Goal: Navigation & Orientation: Find specific page/section

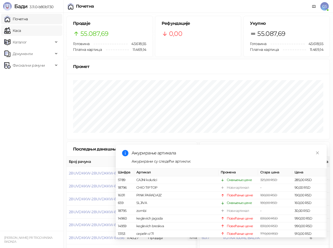
click at [21, 29] on link "Каса" at bounding box center [12, 30] width 17 height 11
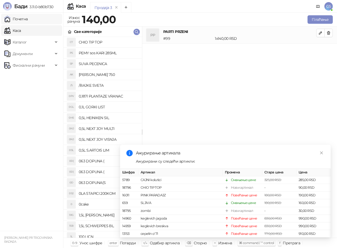
click at [28, 20] on link "Почетна" at bounding box center [16, 19] width 24 height 11
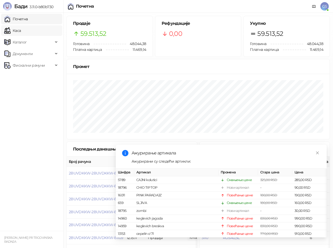
click at [21, 30] on link "Каса" at bounding box center [12, 30] width 17 height 11
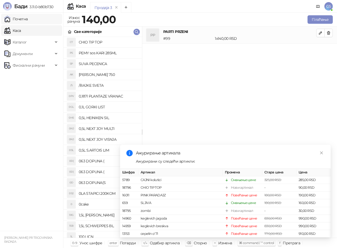
click at [27, 17] on link "Почетна" at bounding box center [16, 19] width 24 height 11
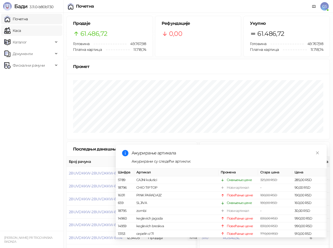
click at [21, 32] on link "Каса" at bounding box center [12, 30] width 17 height 11
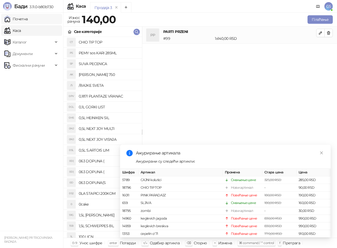
click at [28, 21] on link "Почетна" at bounding box center [16, 19] width 24 height 11
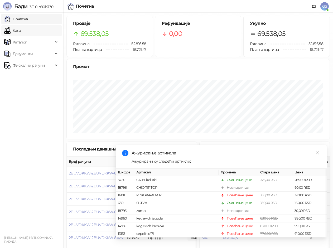
click at [20, 31] on link "Каса" at bounding box center [12, 30] width 17 height 11
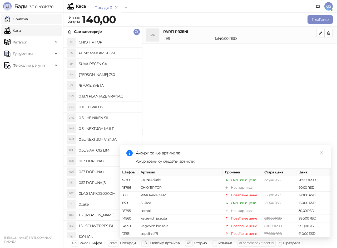
click at [28, 19] on link "Почетна" at bounding box center [16, 19] width 24 height 11
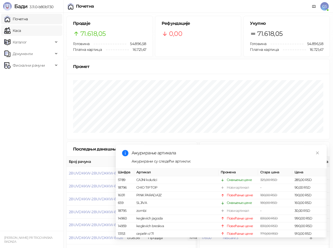
click at [21, 29] on link "Каса" at bounding box center [12, 30] width 17 height 11
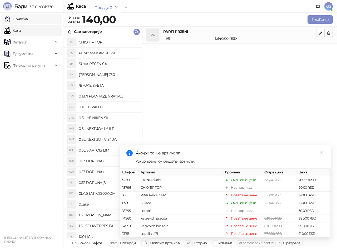
click at [28, 22] on link "Почетна" at bounding box center [16, 19] width 24 height 11
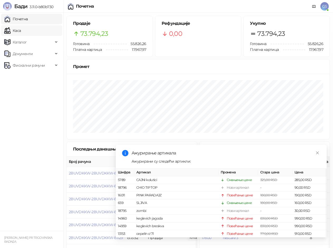
click at [21, 29] on link "Каса" at bounding box center [12, 30] width 17 height 11
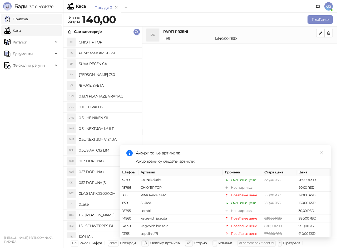
click at [28, 16] on link "Почетна" at bounding box center [16, 19] width 24 height 11
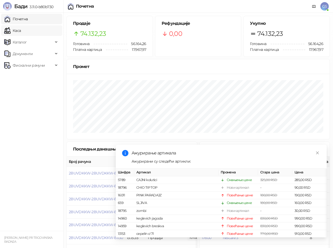
click at [21, 30] on link "Каса" at bounding box center [12, 30] width 17 height 11
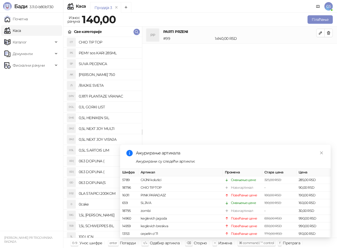
click at [38, 24] on ul "Почетна [PERSON_NAME] Документи Фискални рачуни" at bounding box center [31, 122] width 63 height 218
click at [28, 20] on link "Почетна" at bounding box center [16, 19] width 24 height 11
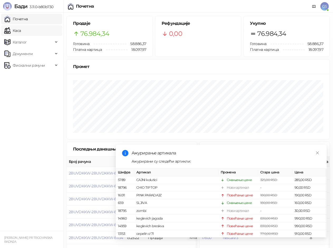
click at [21, 29] on link "Каса" at bounding box center [12, 30] width 17 height 11
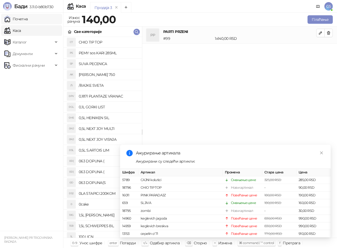
click at [28, 19] on link "Почетна" at bounding box center [16, 19] width 24 height 11
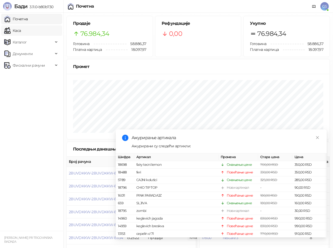
click at [21, 26] on link "Каса" at bounding box center [12, 30] width 17 height 11
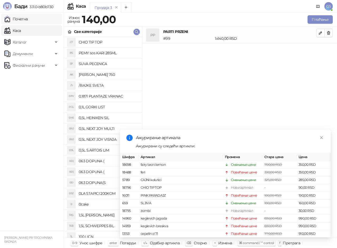
click at [28, 15] on link "Почетна" at bounding box center [16, 19] width 24 height 11
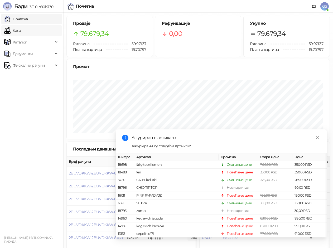
click at [21, 32] on link "Каса" at bounding box center [12, 30] width 17 height 11
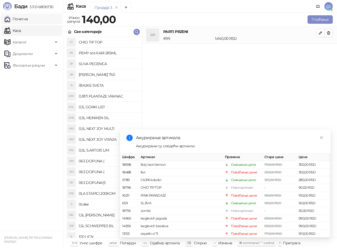
click at [28, 17] on link "Почетна" at bounding box center [16, 19] width 24 height 11
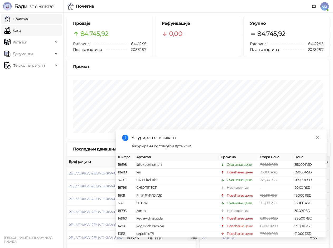
click at [21, 31] on link "Каса" at bounding box center [12, 30] width 17 height 11
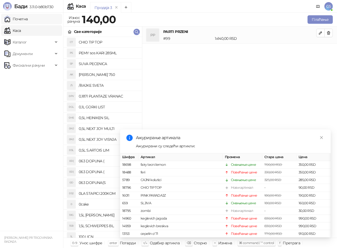
click at [28, 20] on link "Почетна" at bounding box center [16, 19] width 24 height 11
